Goal: Transaction & Acquisition: Purchase product/service

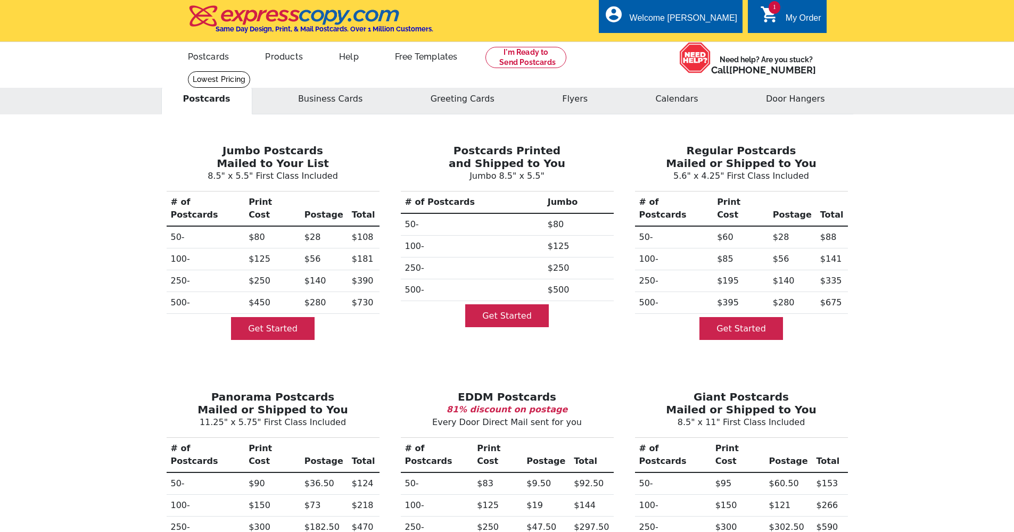
click at [777, 13] on icon "shopping_cart" at bounding box center [769, 14] width 19 height 19
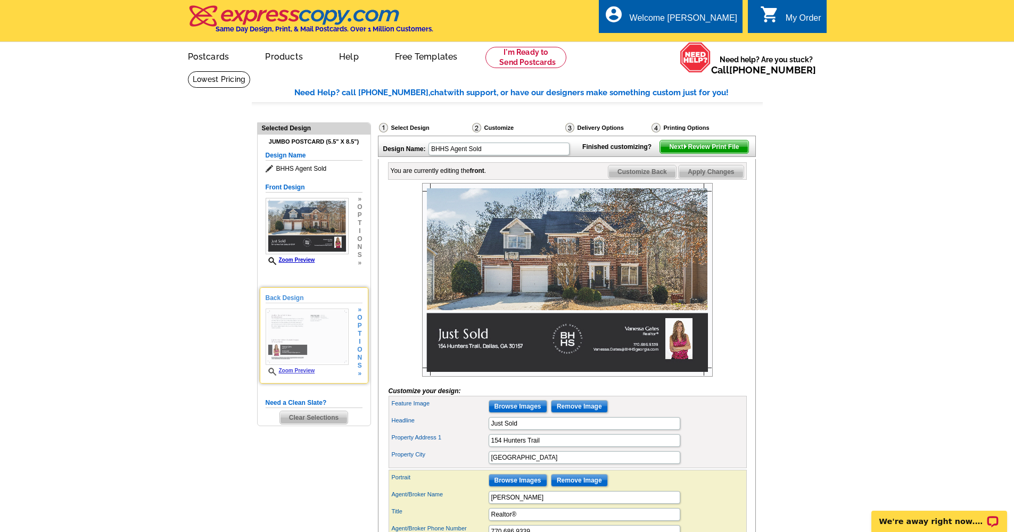
click at [300, 325] on img at bounding box center [307, 337] width 83 height 56
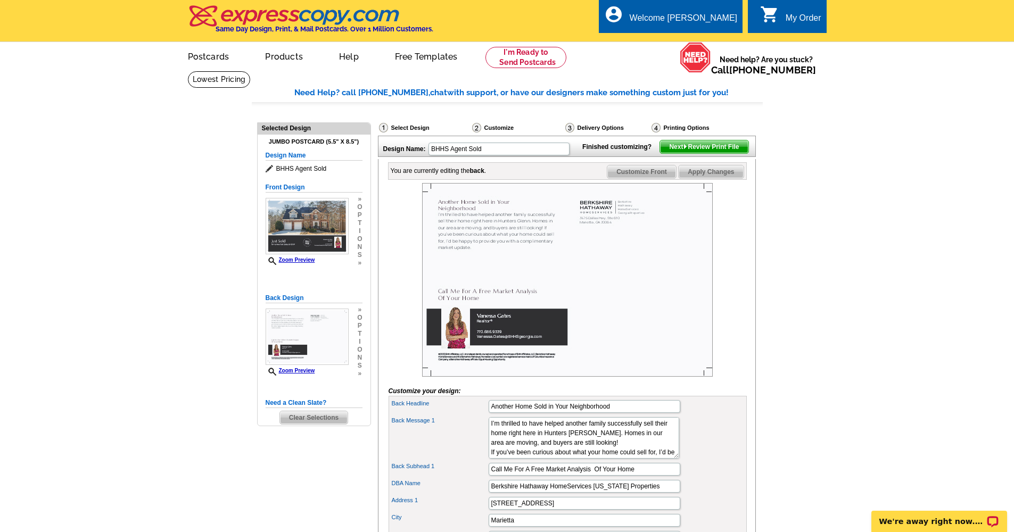
click at [725, 153] on span "Next Review Print File" at bounding box center [704, 147] width 88 height 13
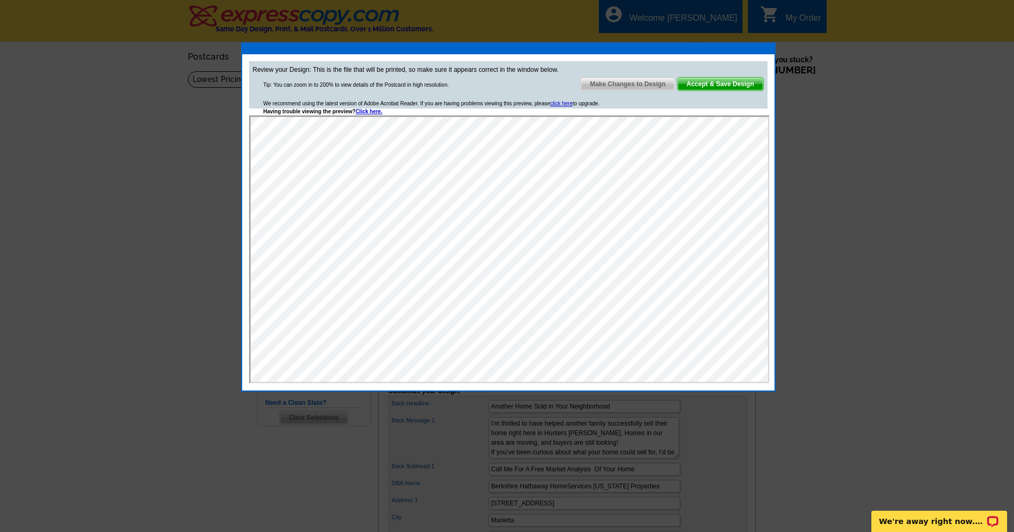
scroll to position [19, 0]
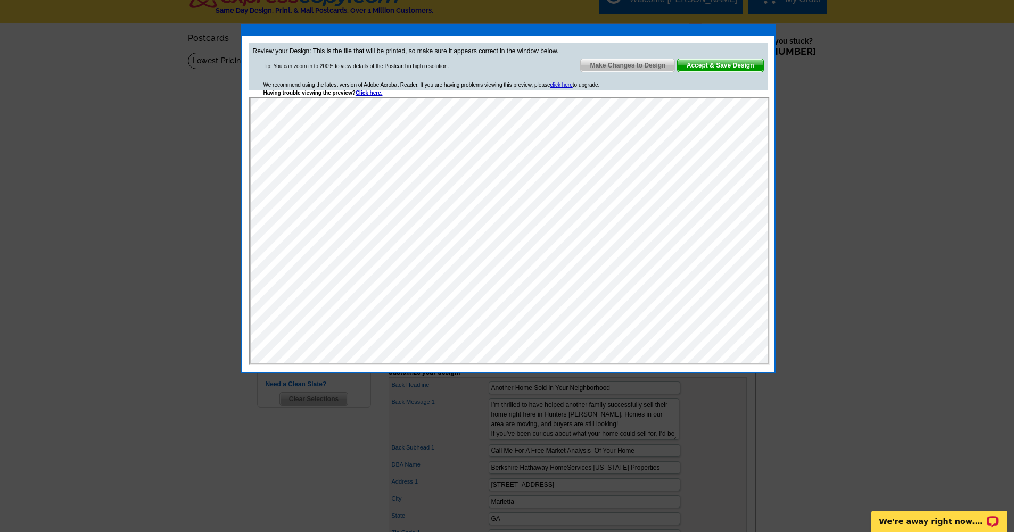
click at [932, 180] on div at bounding box center [507, 256] width 1014 height 551
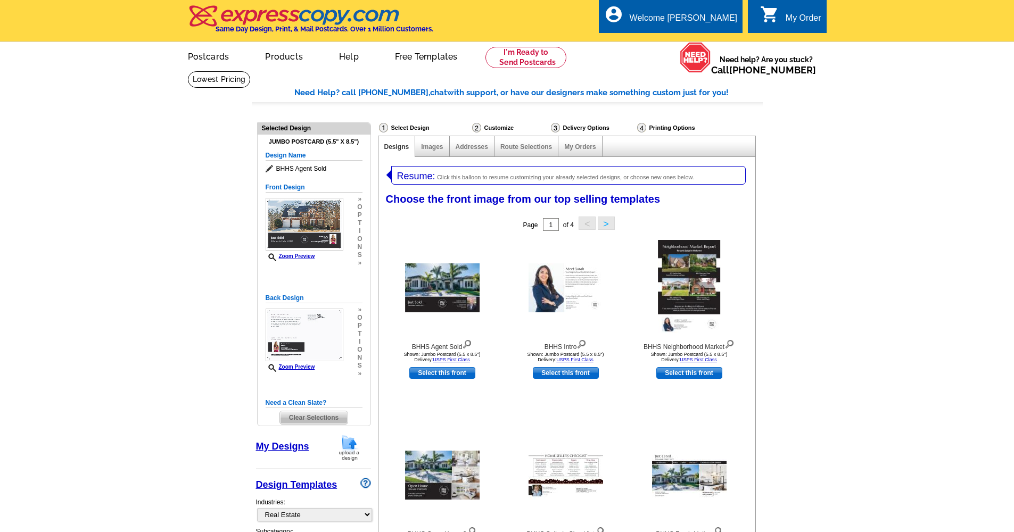
select select "785"
select select "1107"
select select "1"
select select "2"
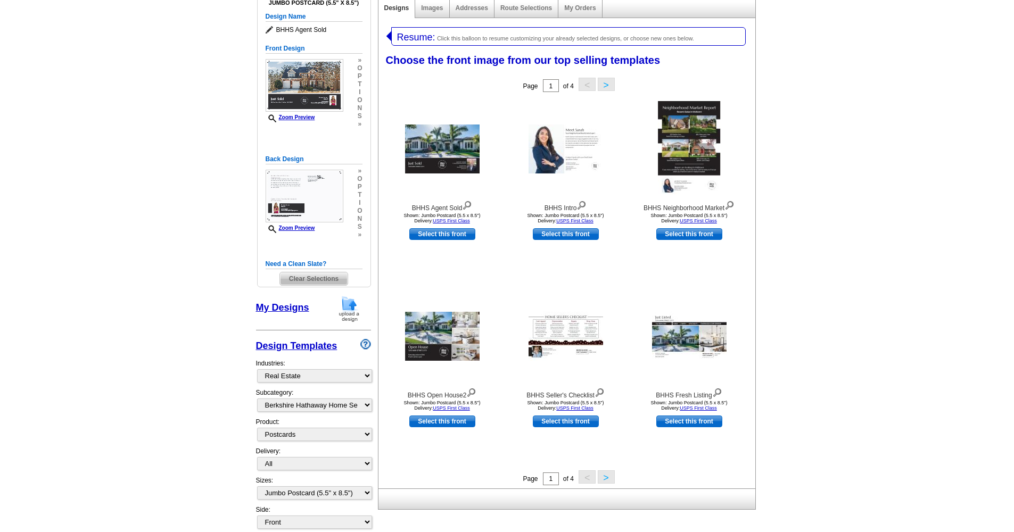
scroll to position [136, 0]
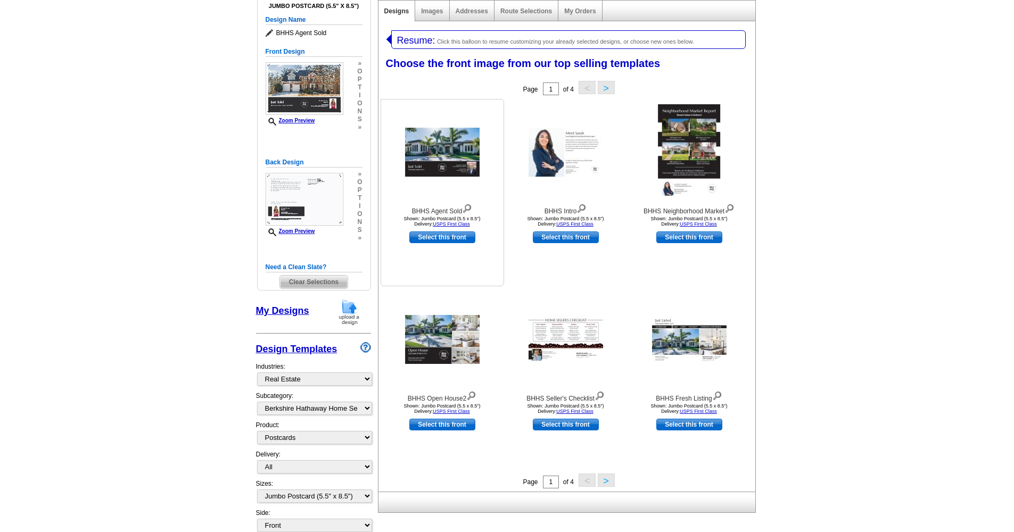
click at [430, 143] on img at bounding box center [442, 152] width 75 height 49
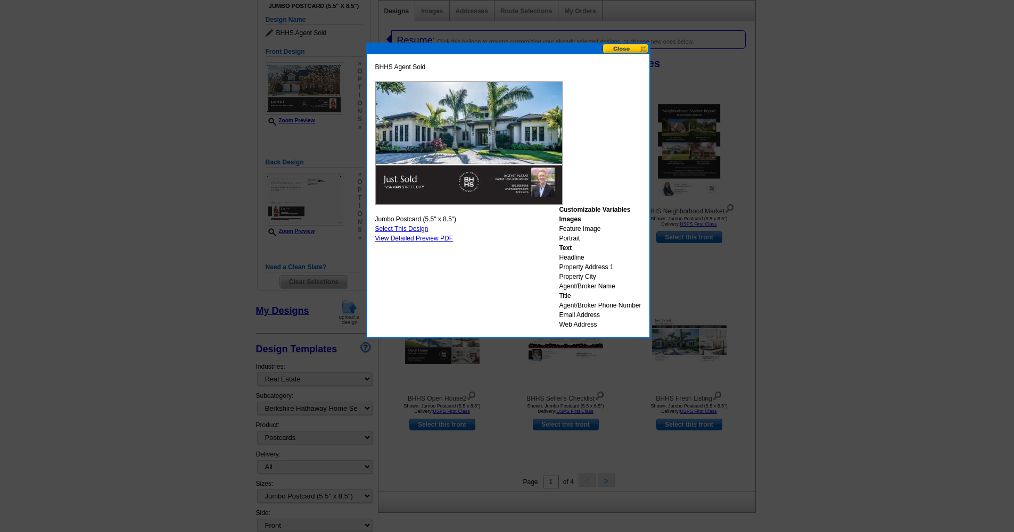
click at [315, 198] on div at bounding box center [507, 198] width 1014 height 668
drag, startPoint x: 296, startPoint y: 184, endPoint x: 316, endPoint y: 196, distance: 23.8
click at [296, 184] on div at bounding box center [507, 198] width 1014 height 668
click at [622, 46] on button at bounding box center [626, 49] width 47 height 10
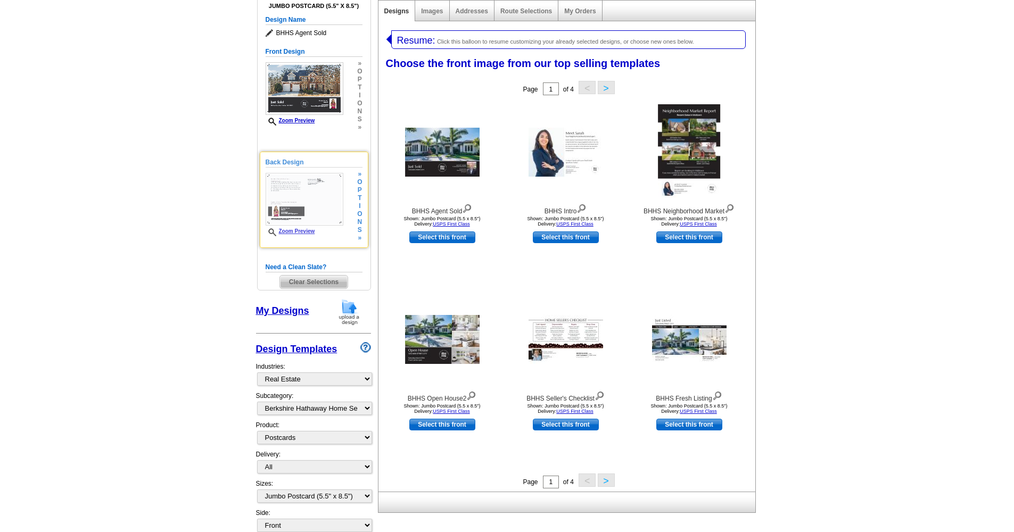
click at [290, 191] on img at bounding box center [305, 199] width 78 height 53
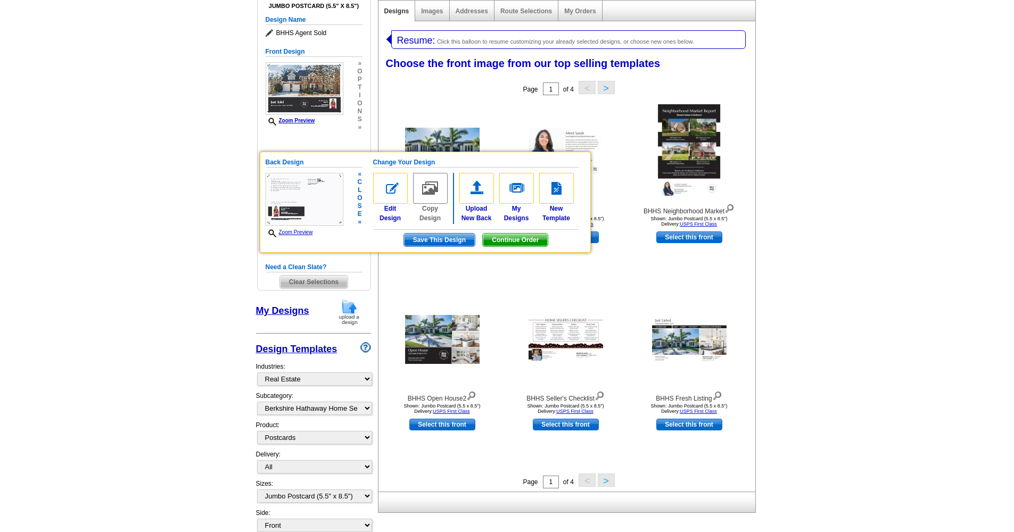
click at [288, 186] on img at bounding box center [305, 199] width 78 height 53
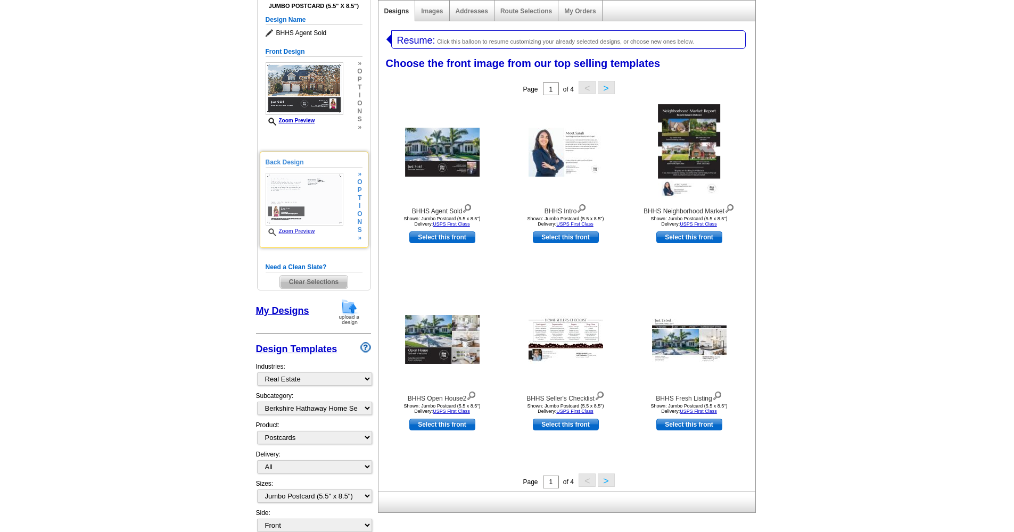
click at [294, 186] on img at bounding box center [305, 199] width 78 height 53
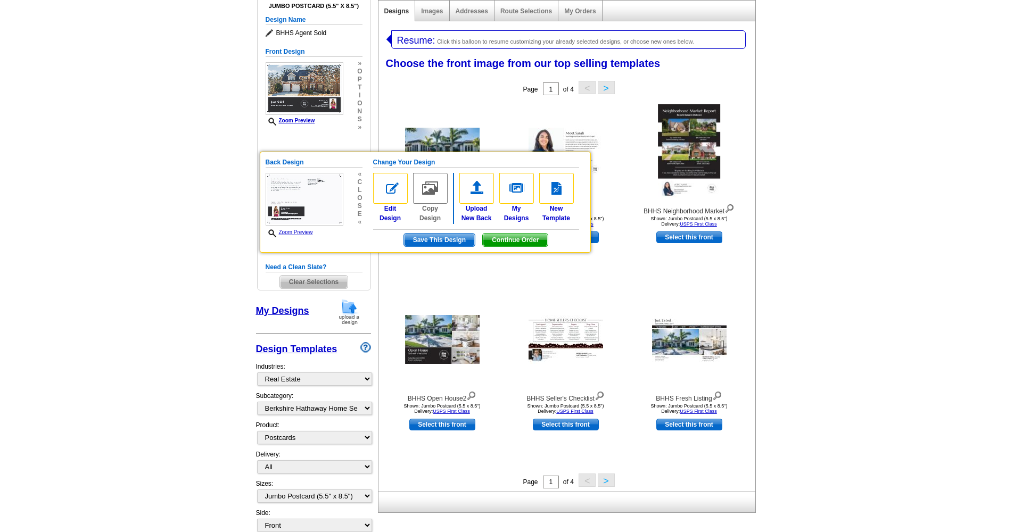
scroll to position [112, 0]
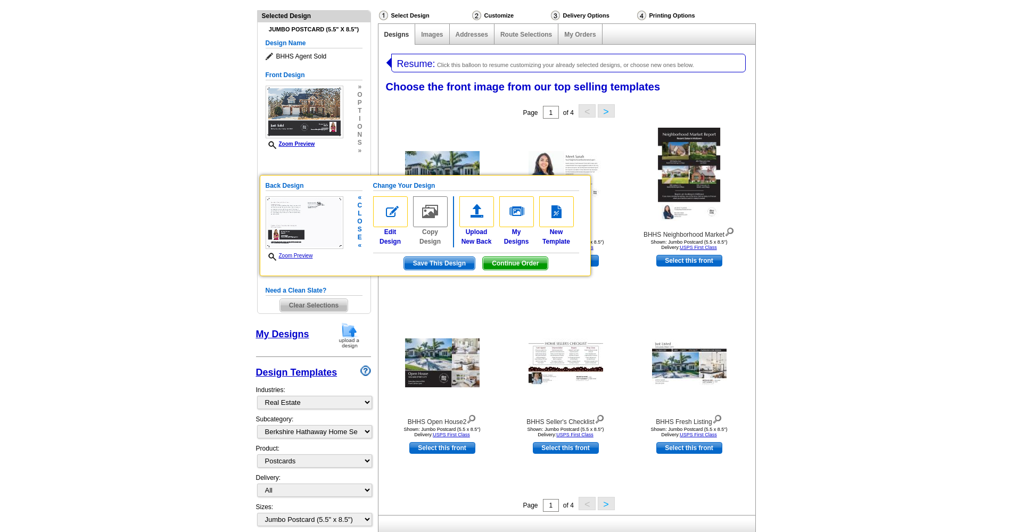
click at [288, 222] on img at bounding box center [305, 222] width 78 height 53
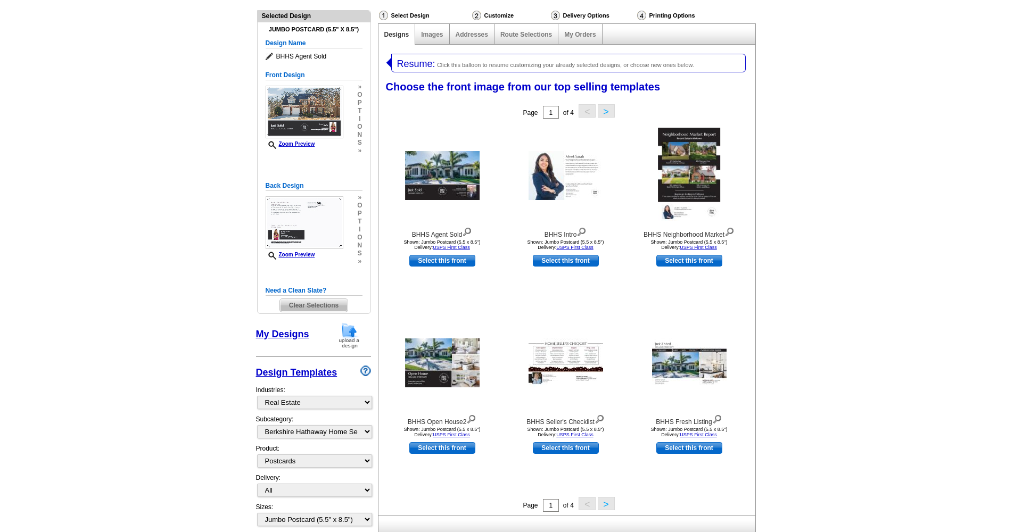
click at [167, 225] on main "Need Help? call 800-260-5887, chat with support, or have our designers make som…" at bounding box center [507, 473] width 1014 height 1031
click at [292, 208] on img at bounding box center [305, 222] width 78 height 53
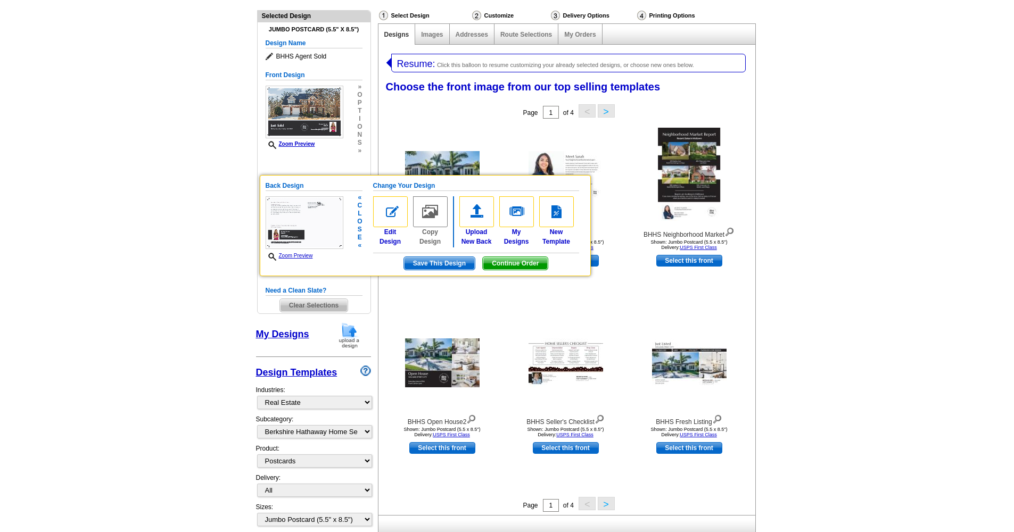
click at [282, 257] on link "Zoom Preview" at bounding box center [289, 256] width 47 height 6
click at [289, 256] on link "Zoom Preview" at bounding box center [289, 256] width 47 height 6
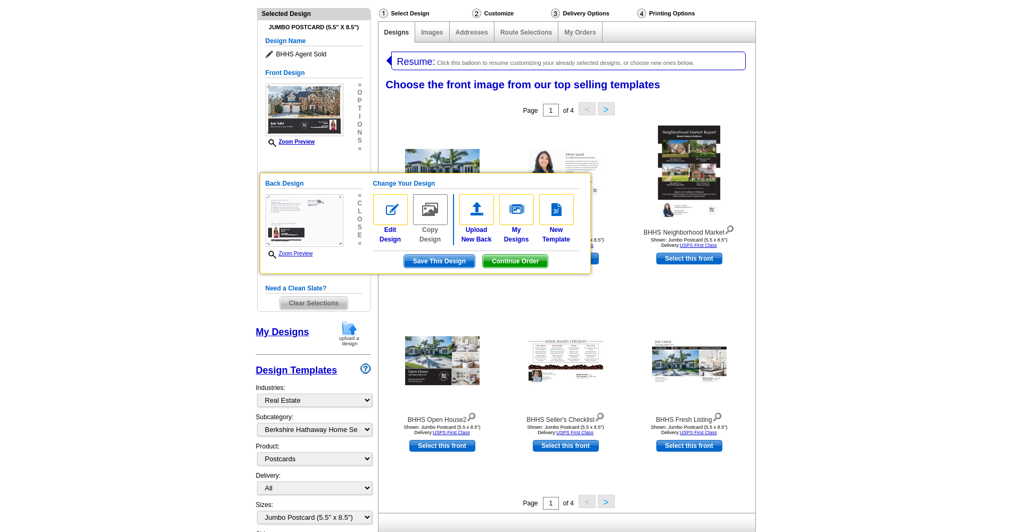
scroll to position [0, 0]
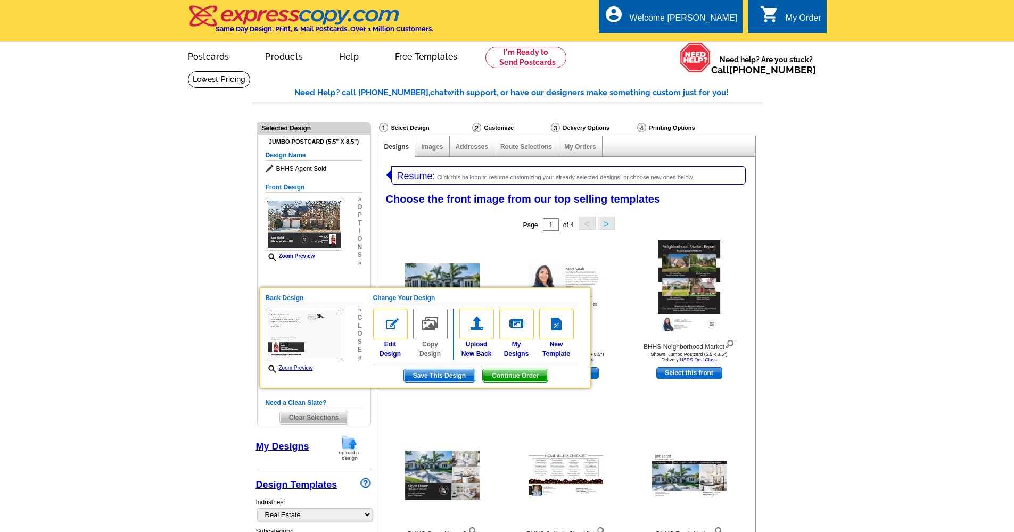
click at [469, 220] on div "Page 1 of 4 < >" at bounding box center [569, 224] width 377 height 21
click at [520, 298] on h5 "Change Your Design" at bounding box center [476, 298] width 206 height 10
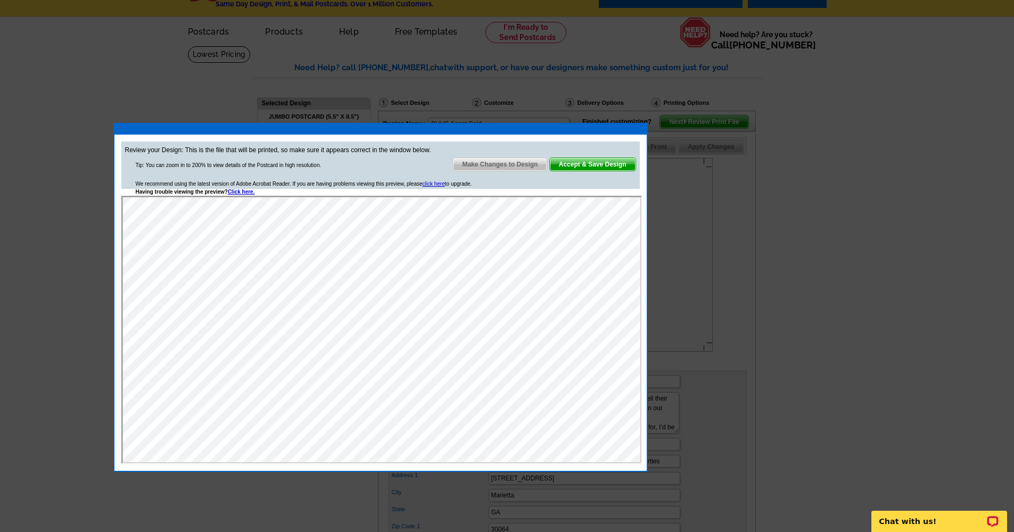
click at [492, 163] on span "Make Changes to Design" at bounding box center [500, 164] width 94 height 13
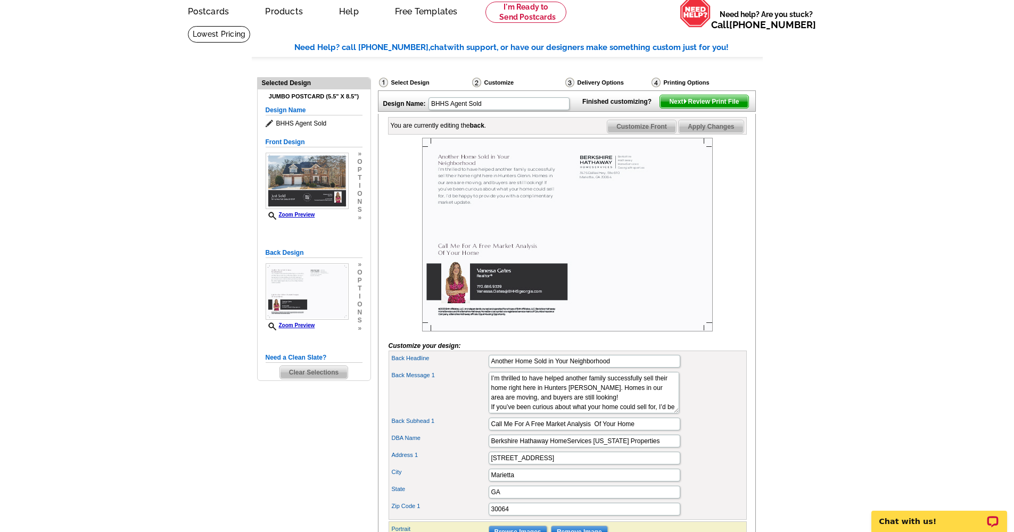
scroll to position [61, 0]
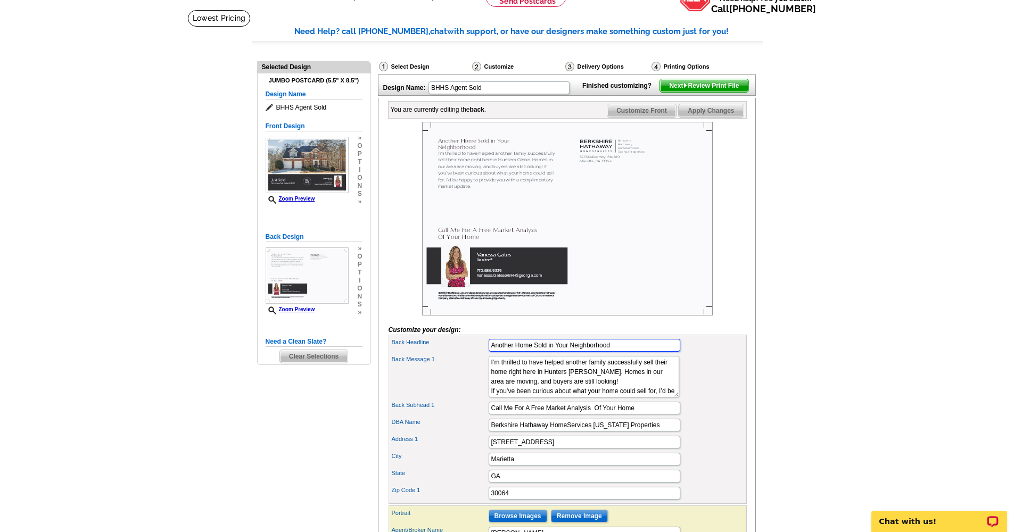
click at [618, 352] on input "Another Home Sold in Your Neighborhood" at bounding box center [585, 345] width 192 height 13
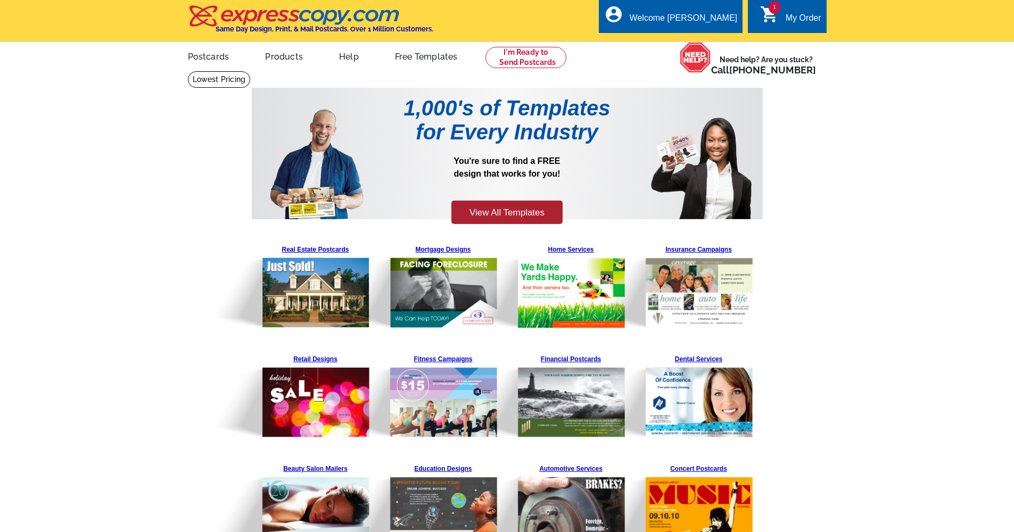
scroll to position [128, 0]
